Goal: Information Seeking & Learning: Learn about a topic

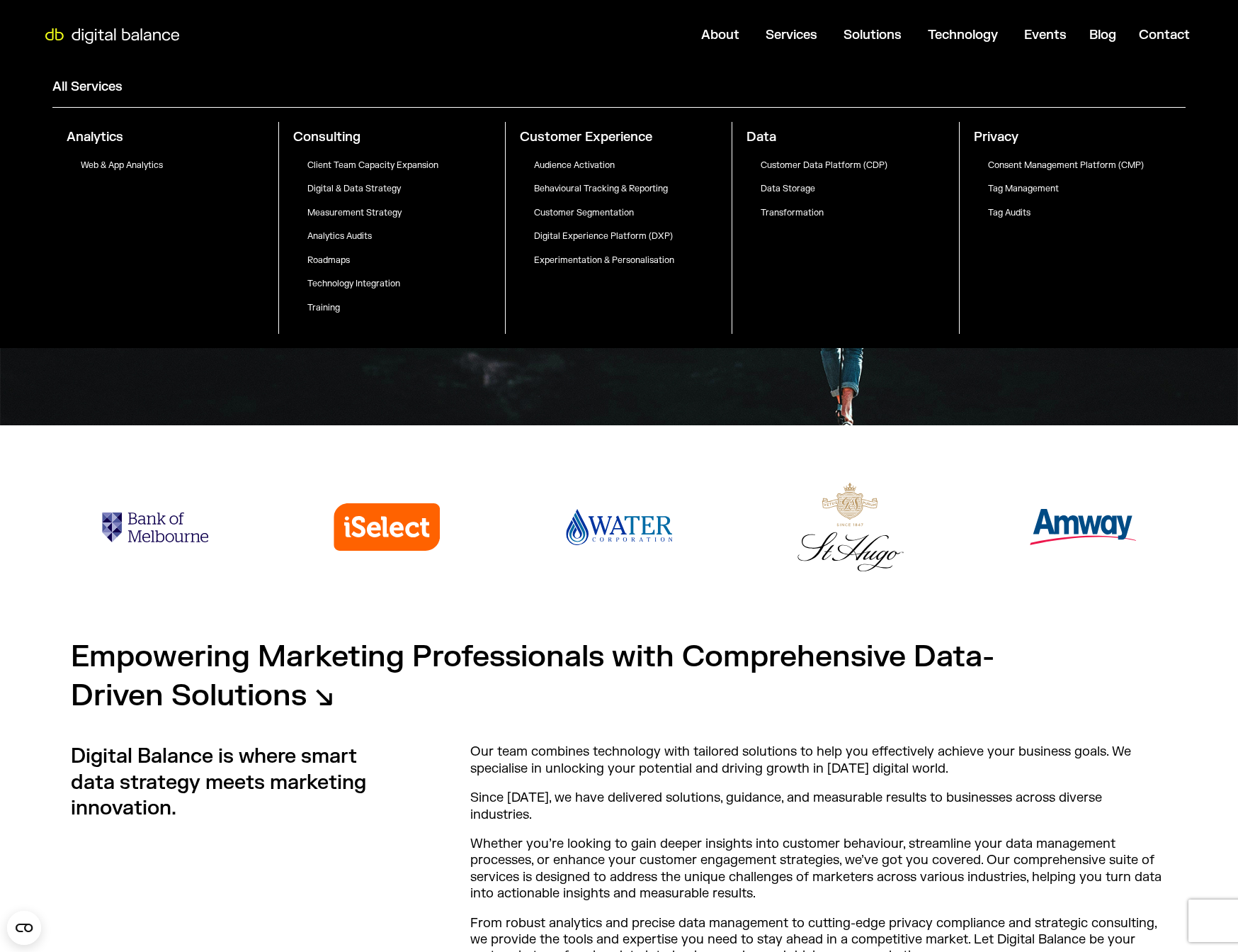
click at [127, 165] on span "Web & App Analytics" at bounding box center [121, 165] width 82 height 11
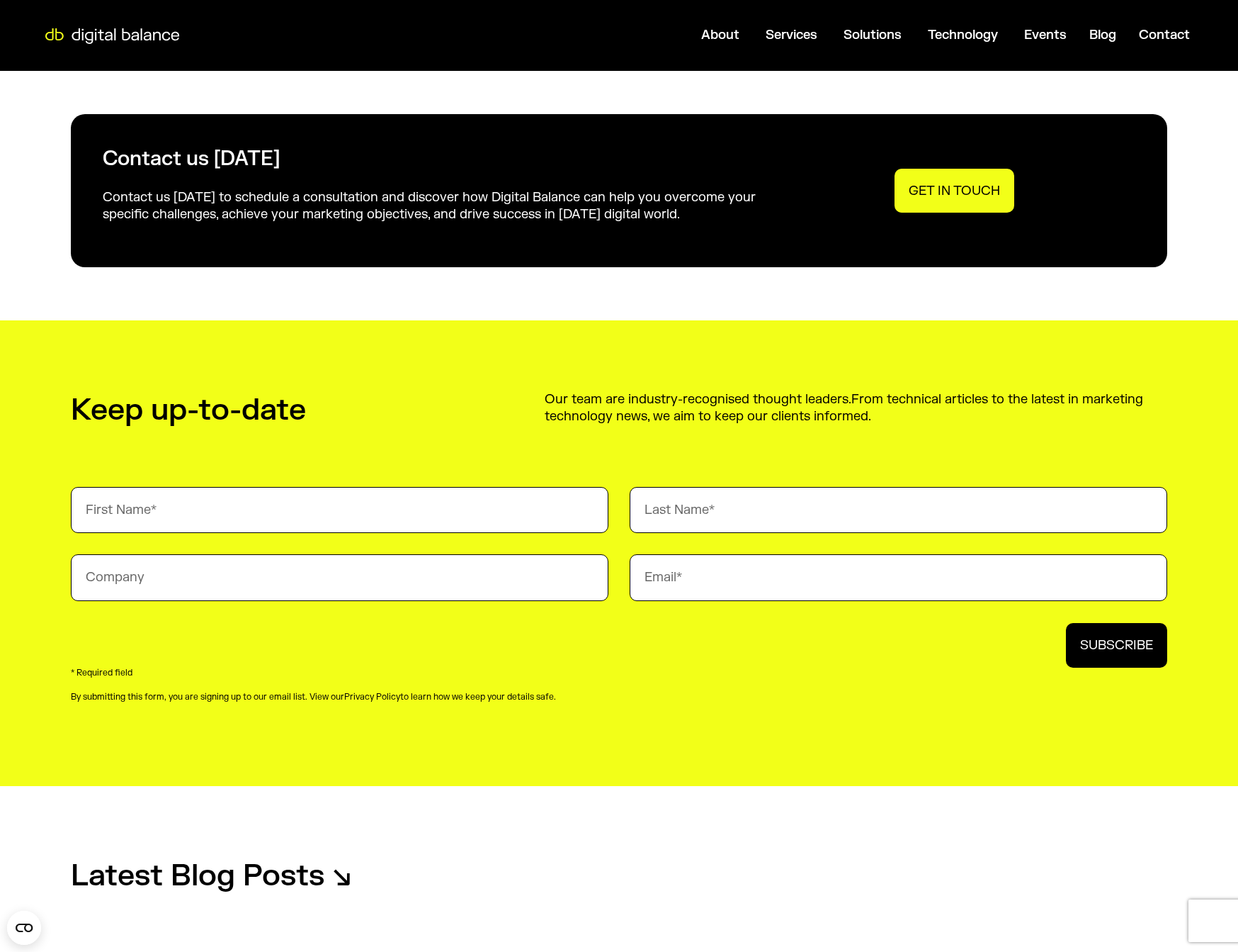
scroll to position [1667, 0]
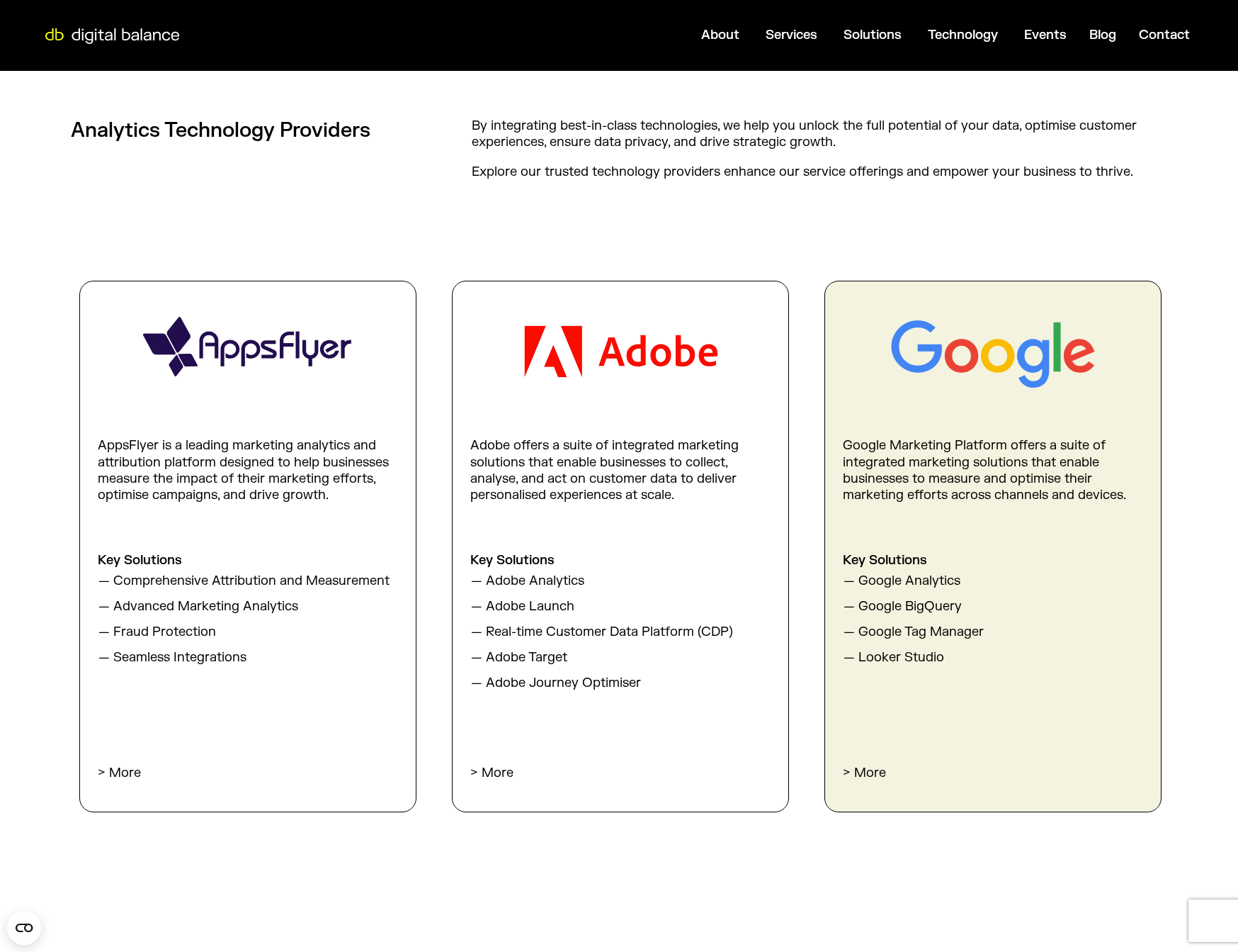
scroll to position [826, 0]
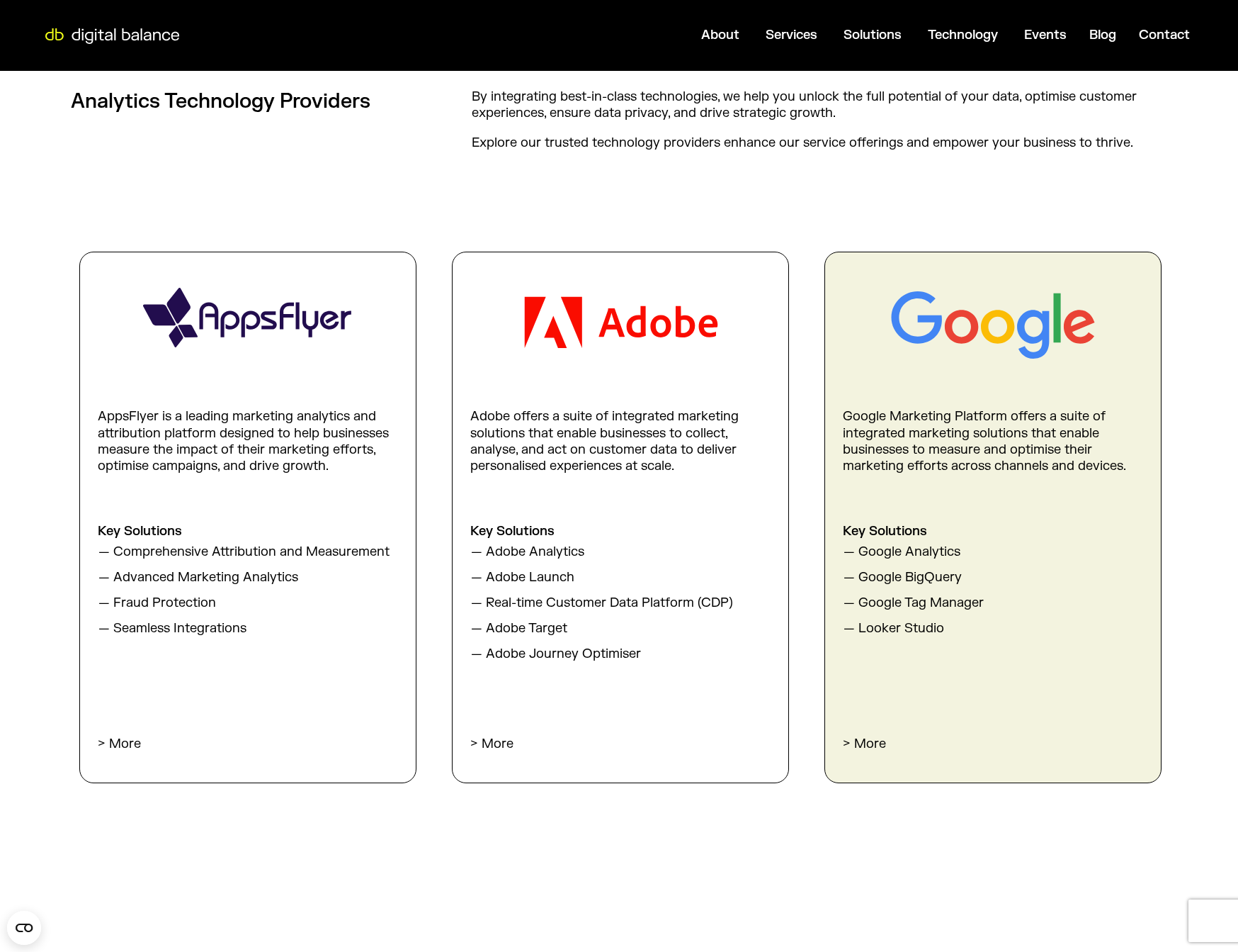
click at [1001, 324] on img at bounding box center [993, 324] width 211 height 75
